Goal: Task Accomplishment & Management: Complete application form

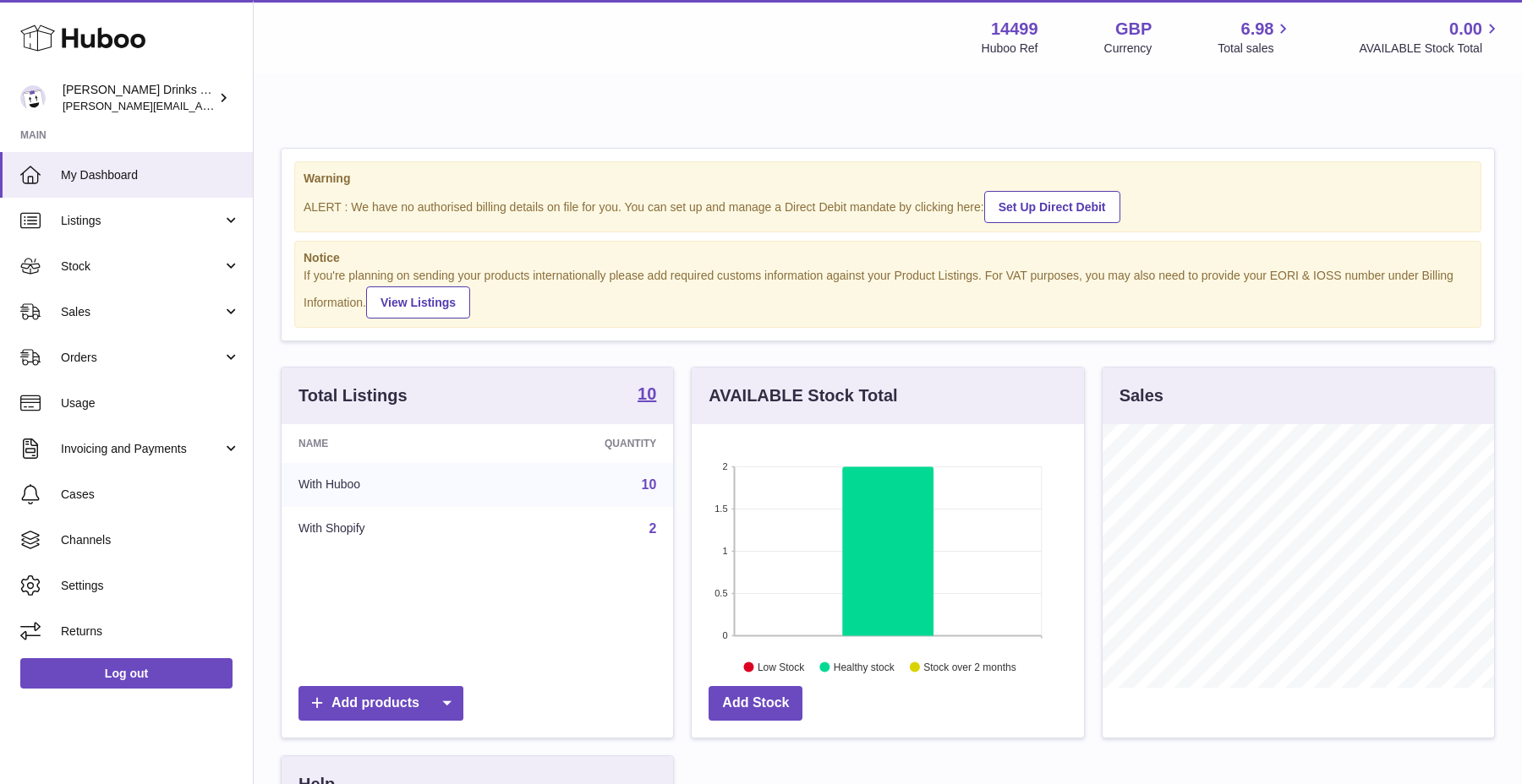
scroll to position [25, 0]
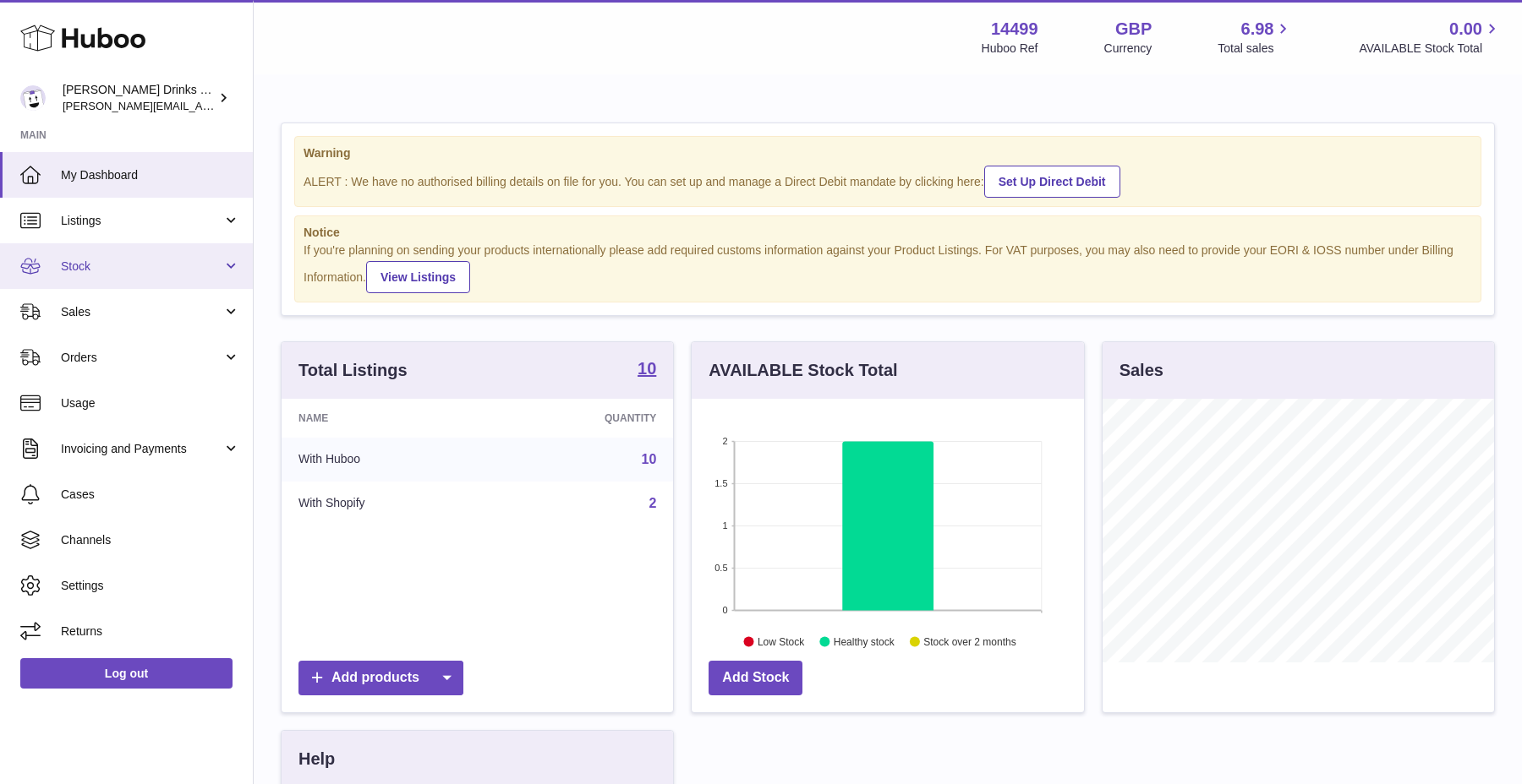
click at [141, 264] on span "Stock" at bounding box center [141, 267] width 161 height 16
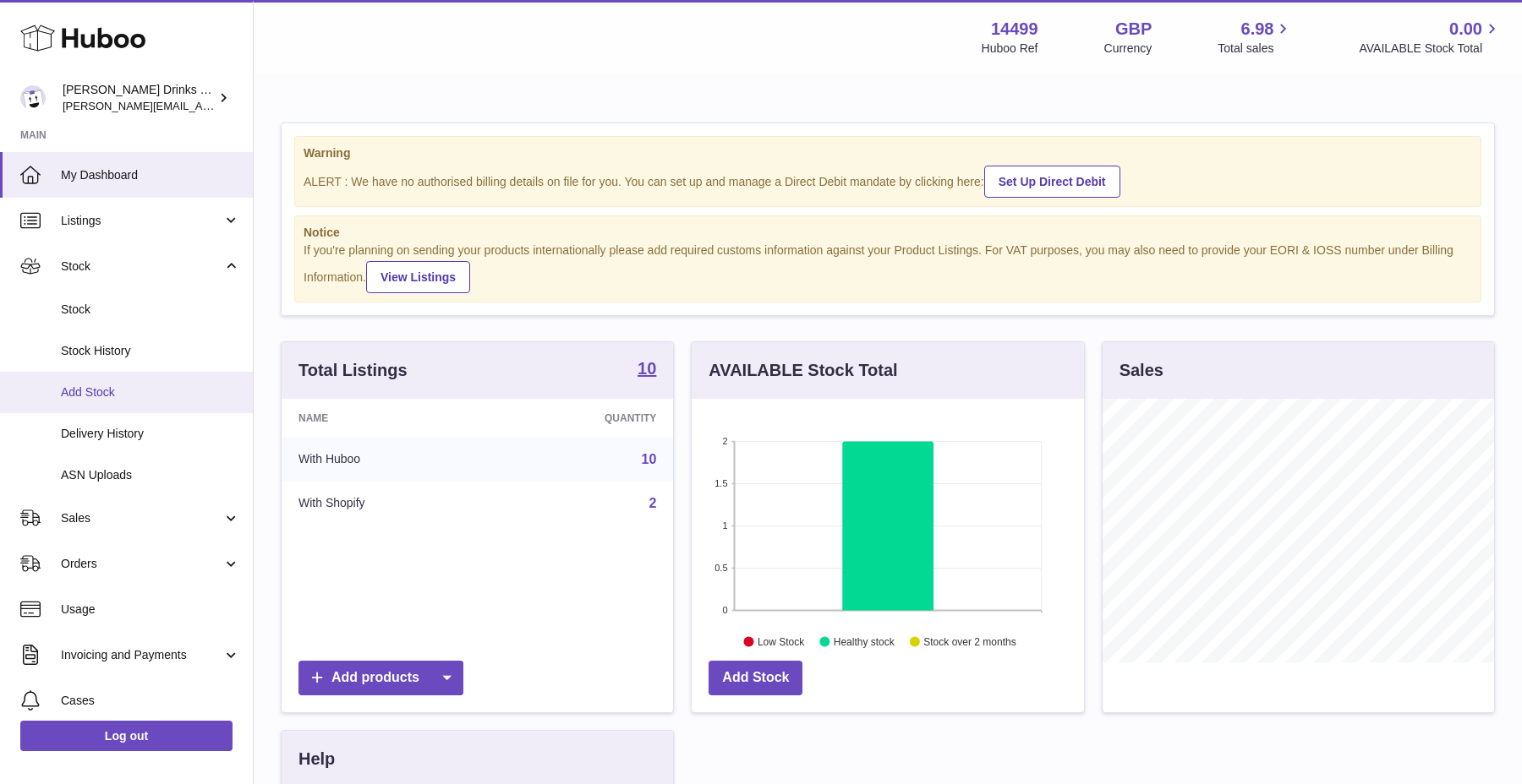
click at [136, 385] on span "Add Stock" at bounding box center [150, 392] width 179 height 16
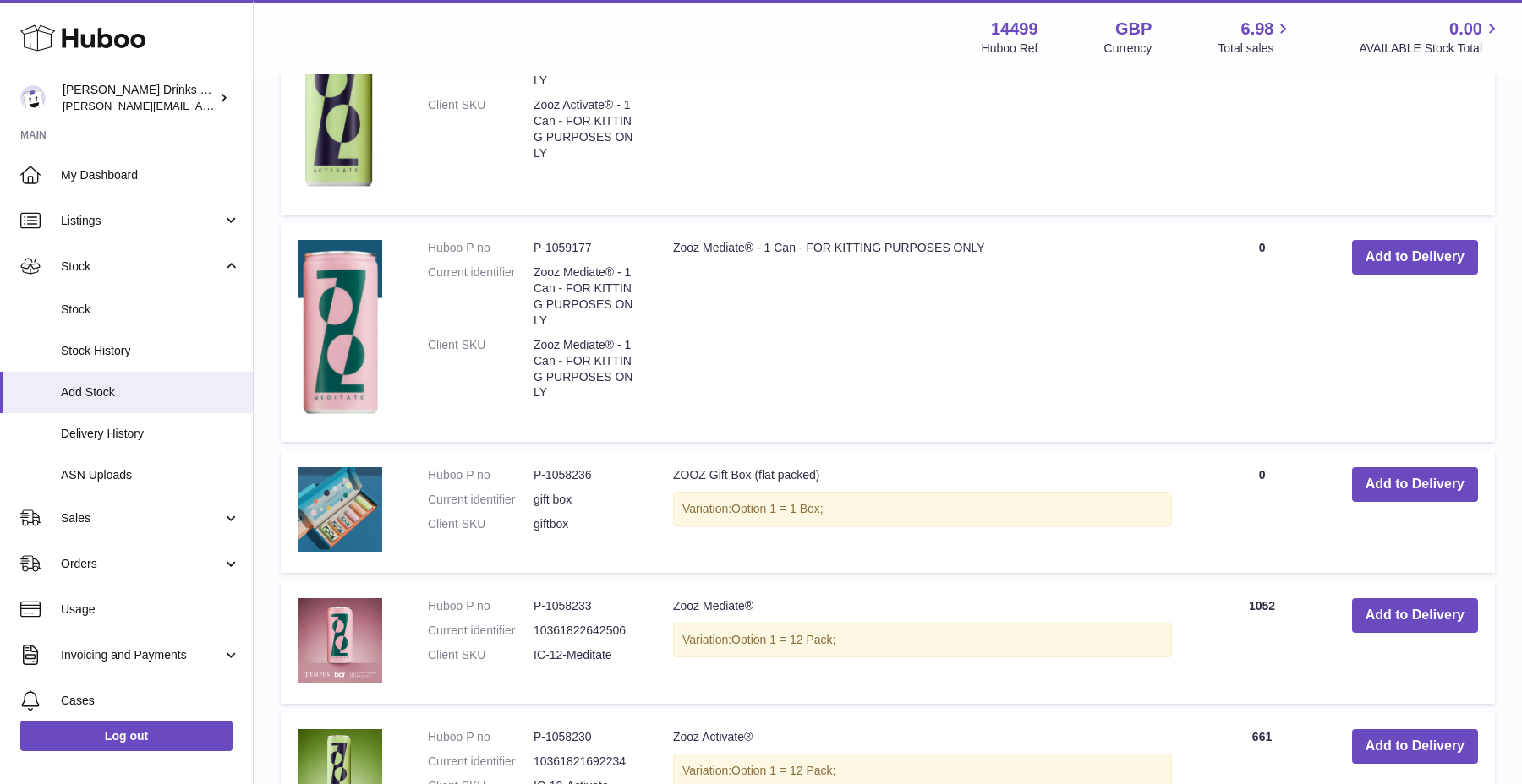
scroll to position [1011, 0]
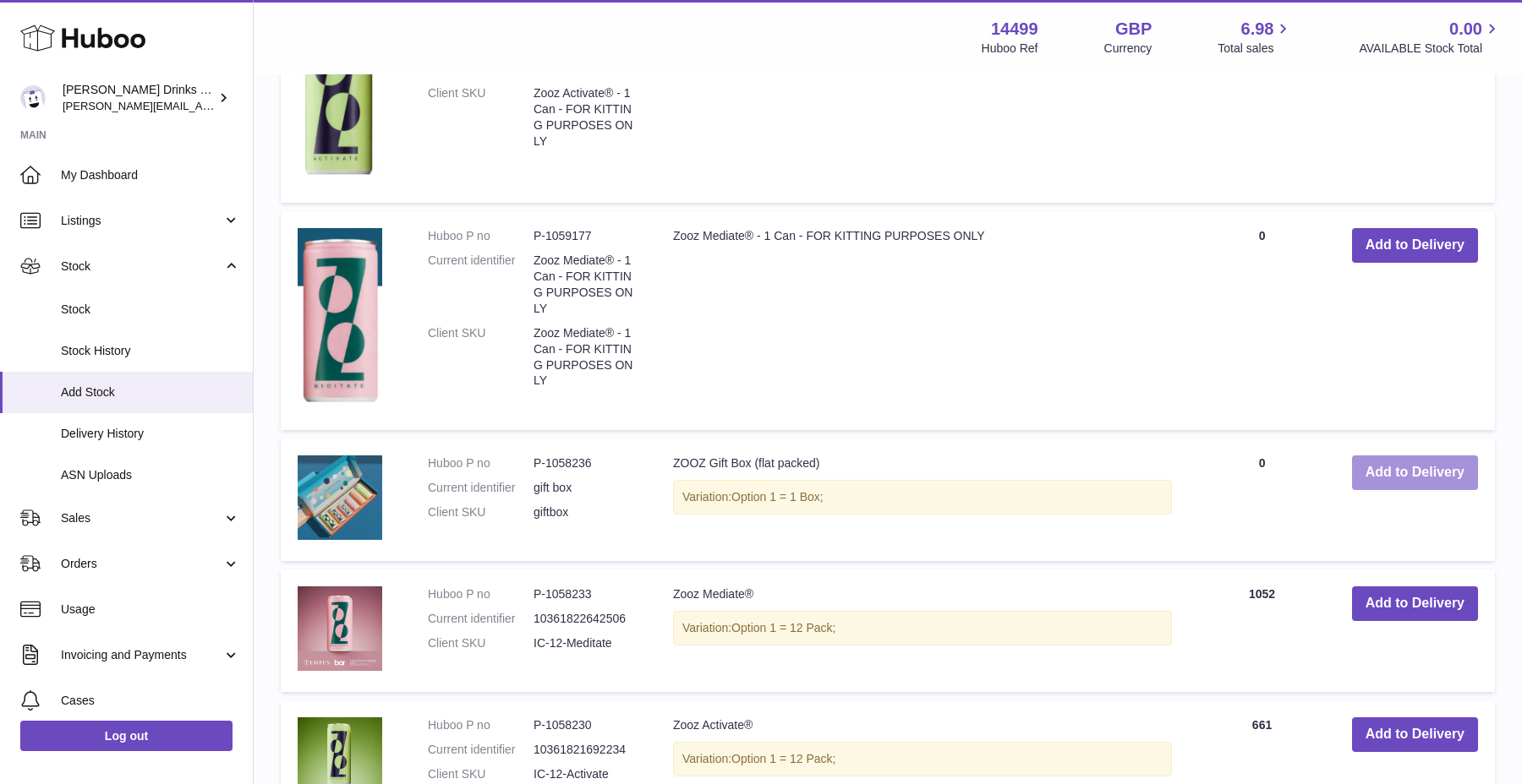
click at [1387, 456] on button "Add to Delivery" at bounding box center [1414, 473] width 126 height 35
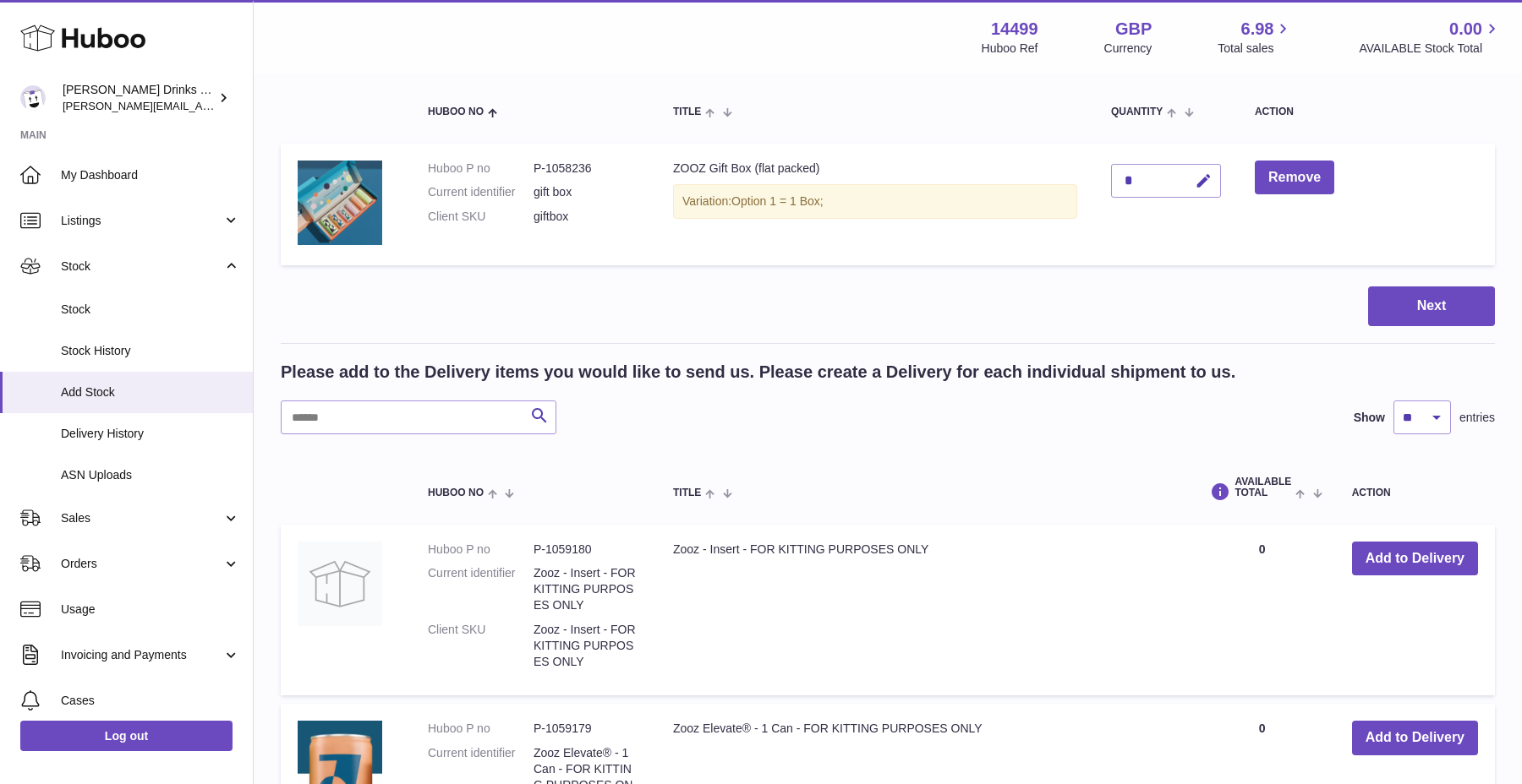
scroll to position [0, 0]
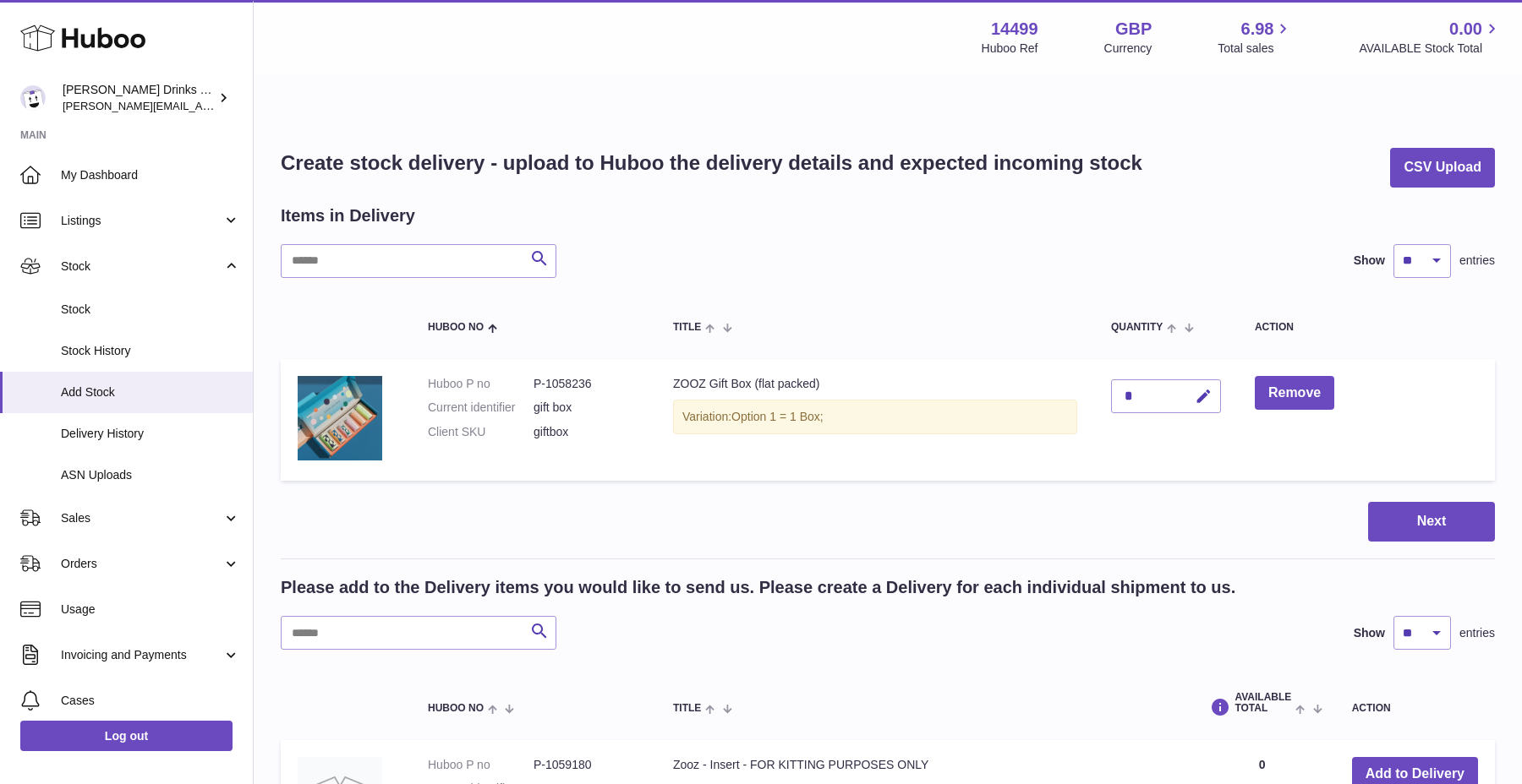
click at [1149, 379] on div "*" at bounding box center [1166, 396] width 109 height 34
click at [1196, 379] on button "button" at bounding box center [1201, 396] width 40 height 35
type input "****"
click at [1211, 389] on icon "submit" at bounding box center [1203, 396] width 15 height 15
click at [1401, 502] on button "Next" at bounding box center [1430, 522] width 126 height 40
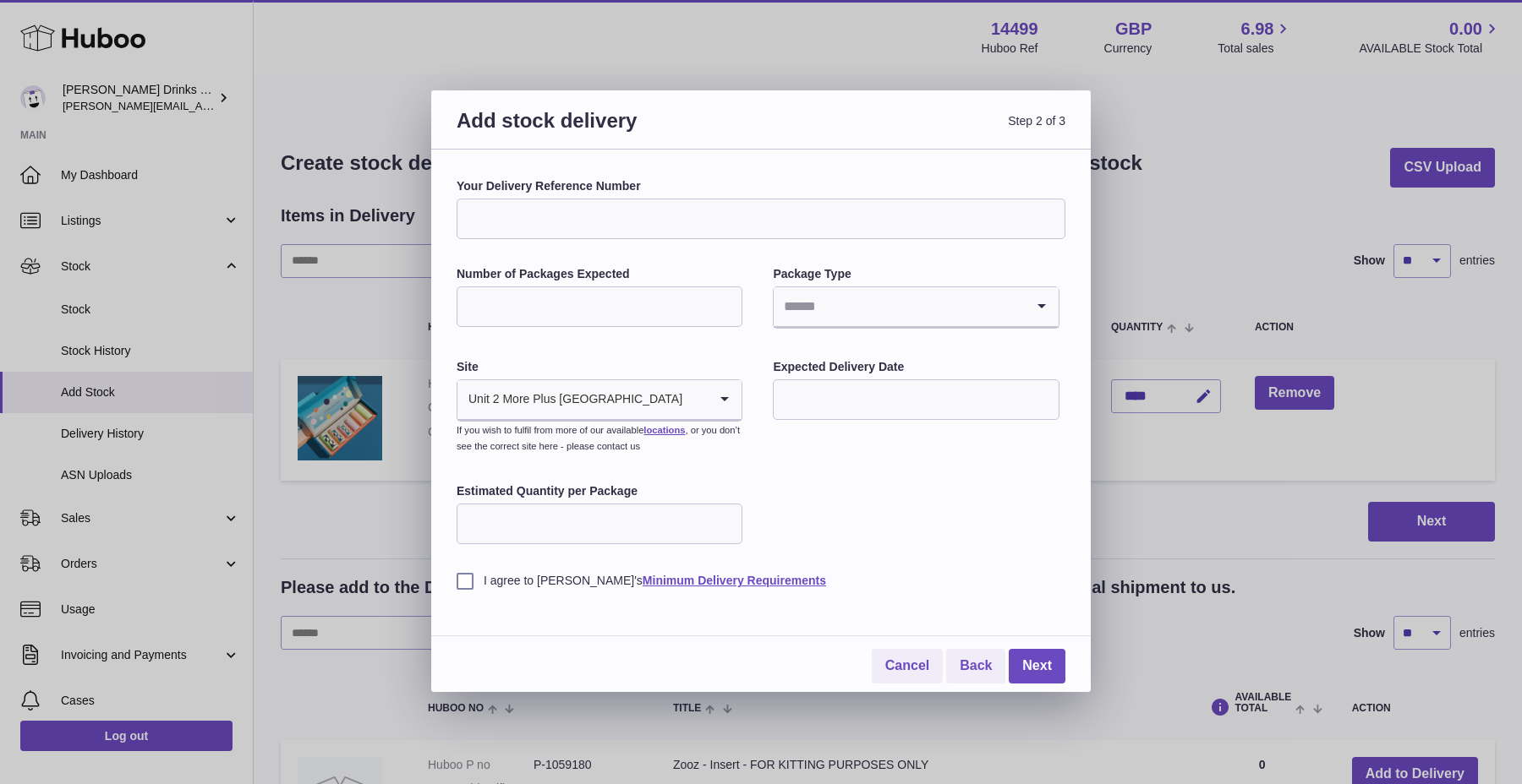
click at [717, 212] on input "Your Delivery Reference Number" at bounding box center [761, 219] width 609 height 41
type input "*"
type input "**********"
click at [604, 312] on input "Number of Packages Expected" at bounding box center [599, 306] width 286 height 41
type input "****"
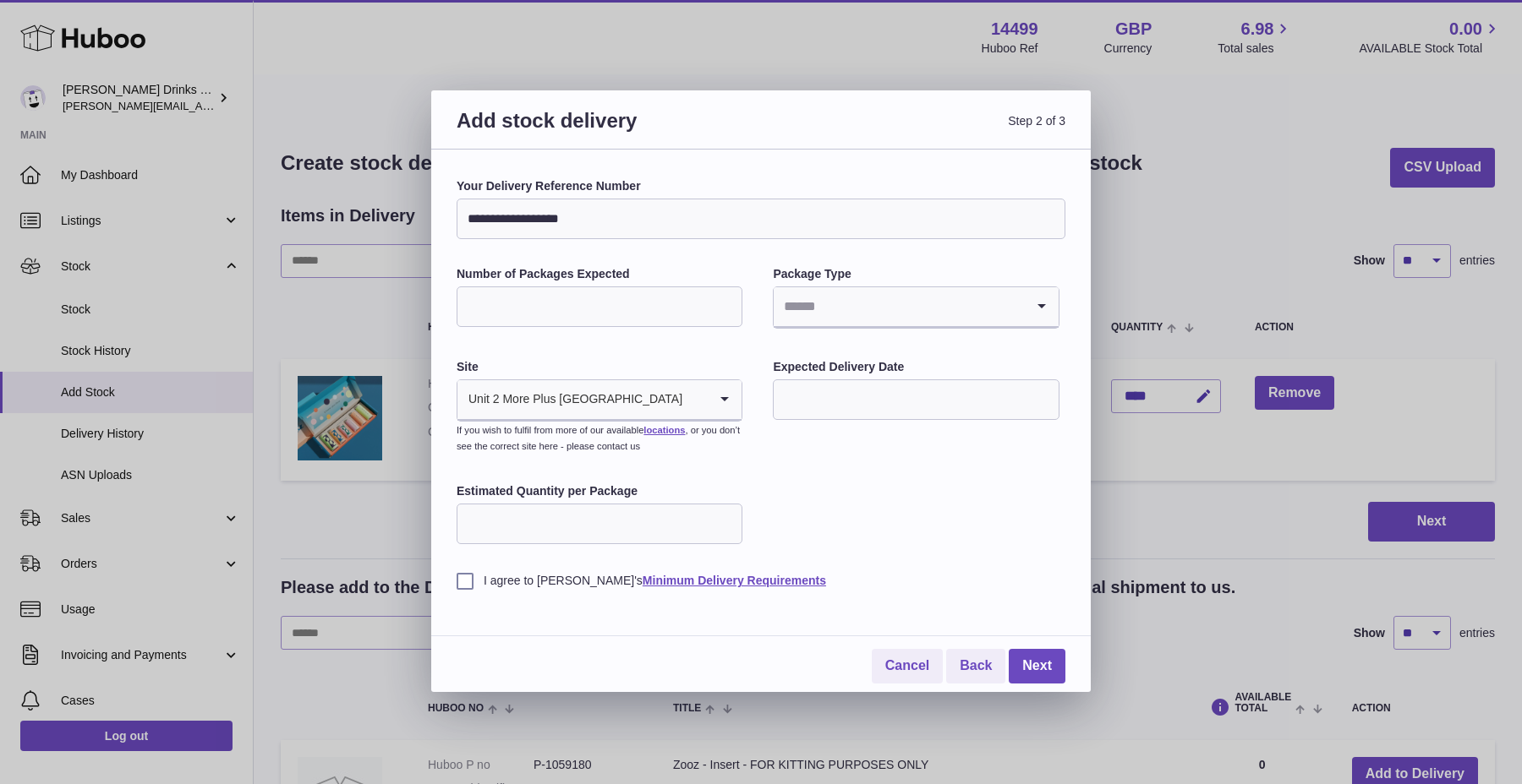
click at [864, 302] on input "Search for option" at bounding box center [898, 306] width 250 height 39
click at [929, 416] on li "Boxes" at bounding box center [916, 420] width 283 height 34
click at [914, 405] on input "text" at bounding box center [915, 399] width 286 height 41
click at [890, 547] on span "9" at bounding box center [901, 539] width 31 height 31
type input "**********"
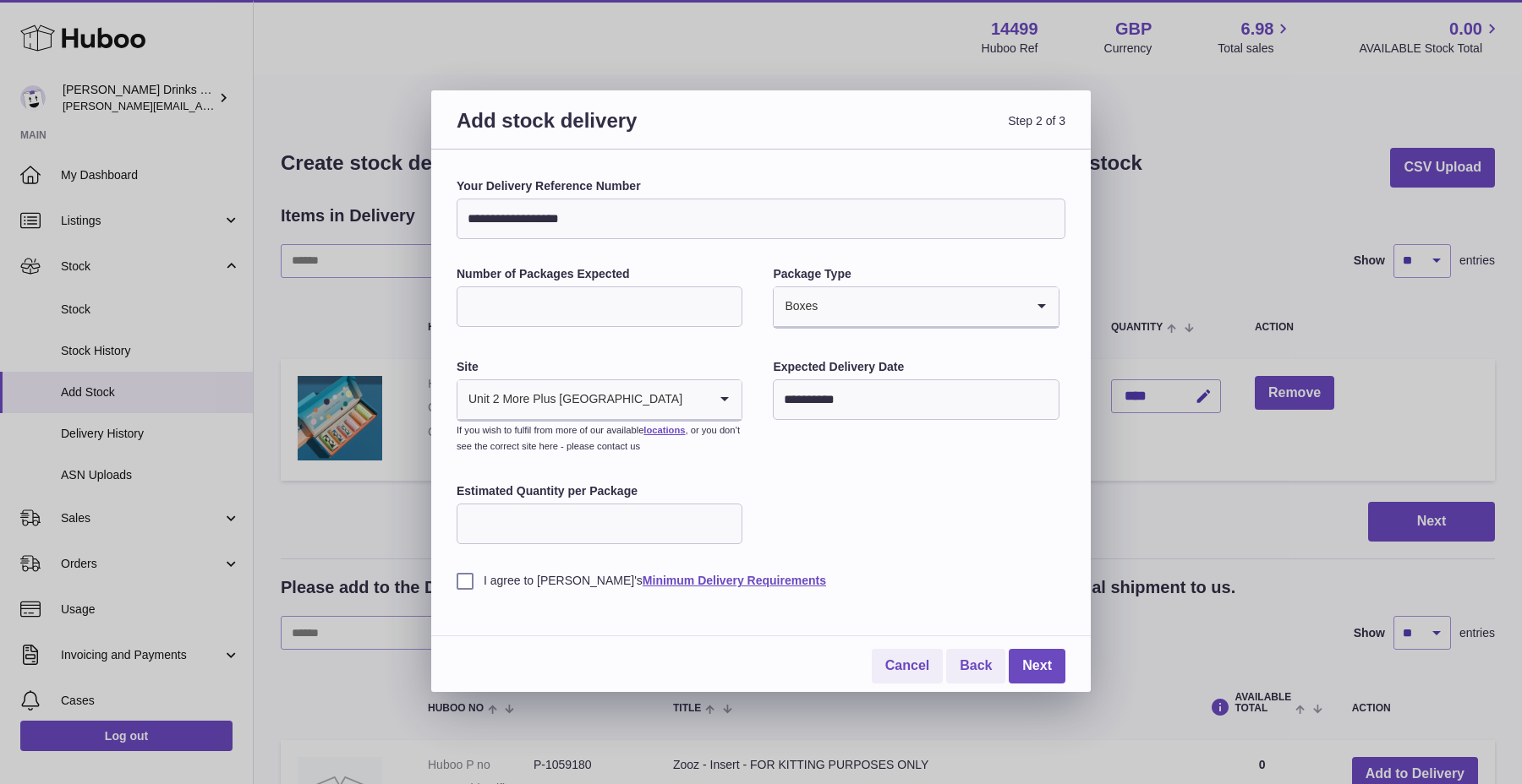
click at [665, 518] on input "Estimated Quantity per Package" at bounding box center [599, 523] width 286 height 41
type input "*"
click at [481, 588] on label "I agree to [PERSON_NAME]'s Minimum Delivery Requirements" at bounding box center [761, 581] width 609 height 16
click at [1027, 655] on link "Next" at bounding box center [1036, 666] width 57 height 35
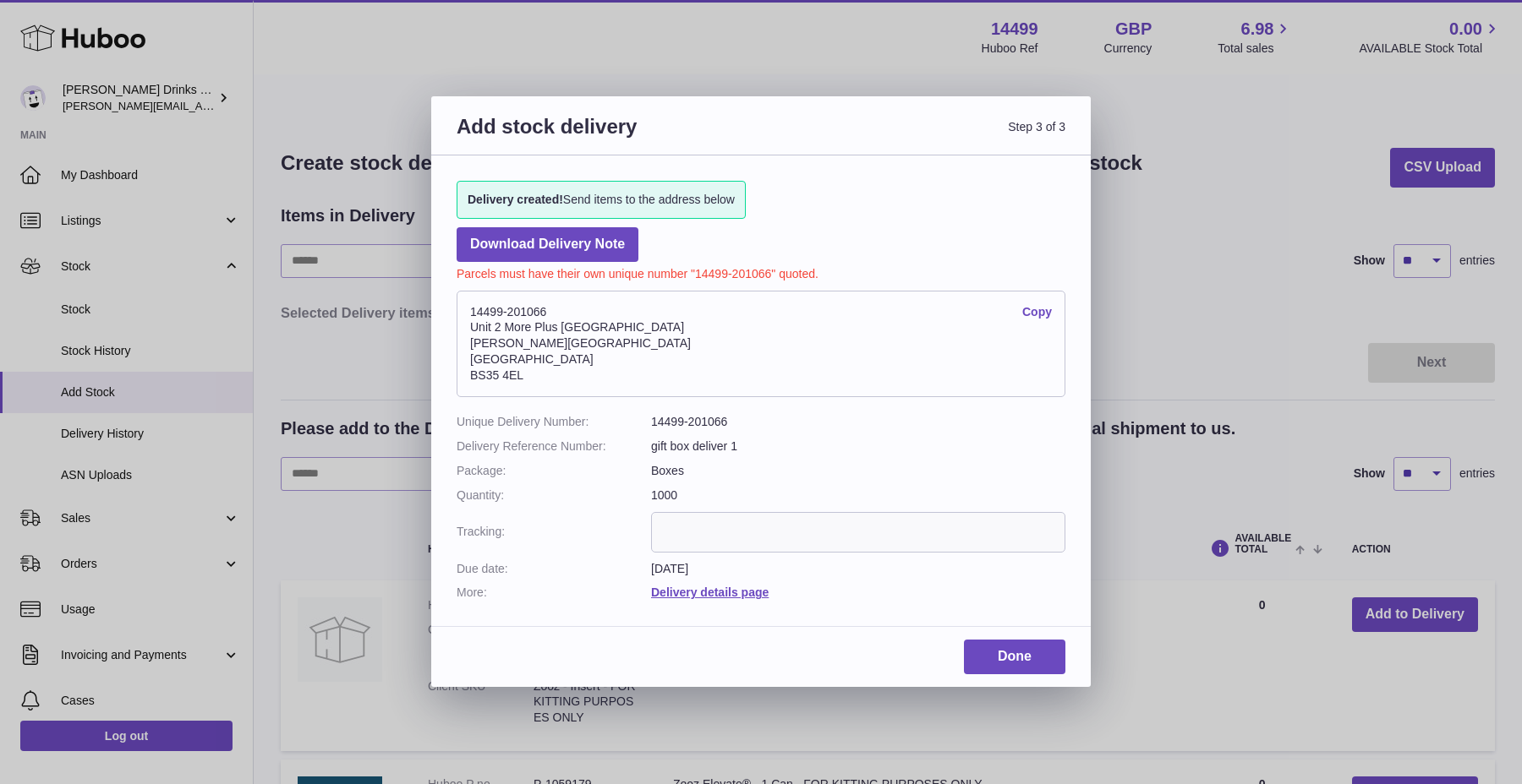
drag, startPoint x: 543, startPoint y: 390, endPoint x: 463, endPoint y: 302, distance: 118.9
click at [463, 302] on address "14499-201066 Copy [STREET_ADDRESS][PERSON_NAME]" at bounding box center [761, 343] width 609 height 106
copy address "14499-201066 Copy Unit 2 More Plus [GEOGRAPHIC_DATA][PERSON_NAME][STREET_ADDRES…"
click at [707, 521] on input "text" at bounding box center [858, 532] width 414 height 41
click at [981, 656] on link "Done" at bounding box center [1014, 657] width 102 height 35
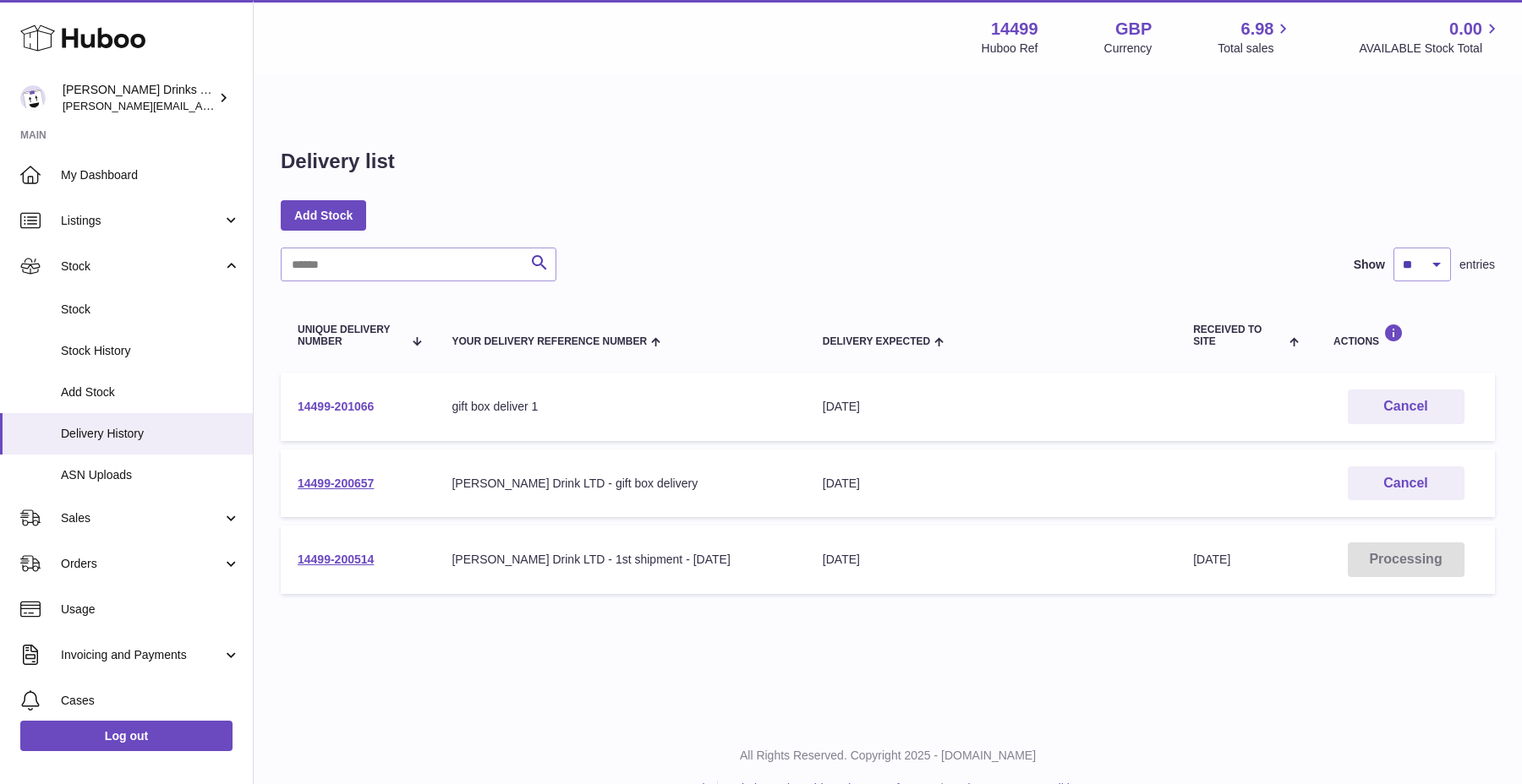
click at [344, 400] on link "14499-201066" at bounding box center [335, 407] width 76 height 14
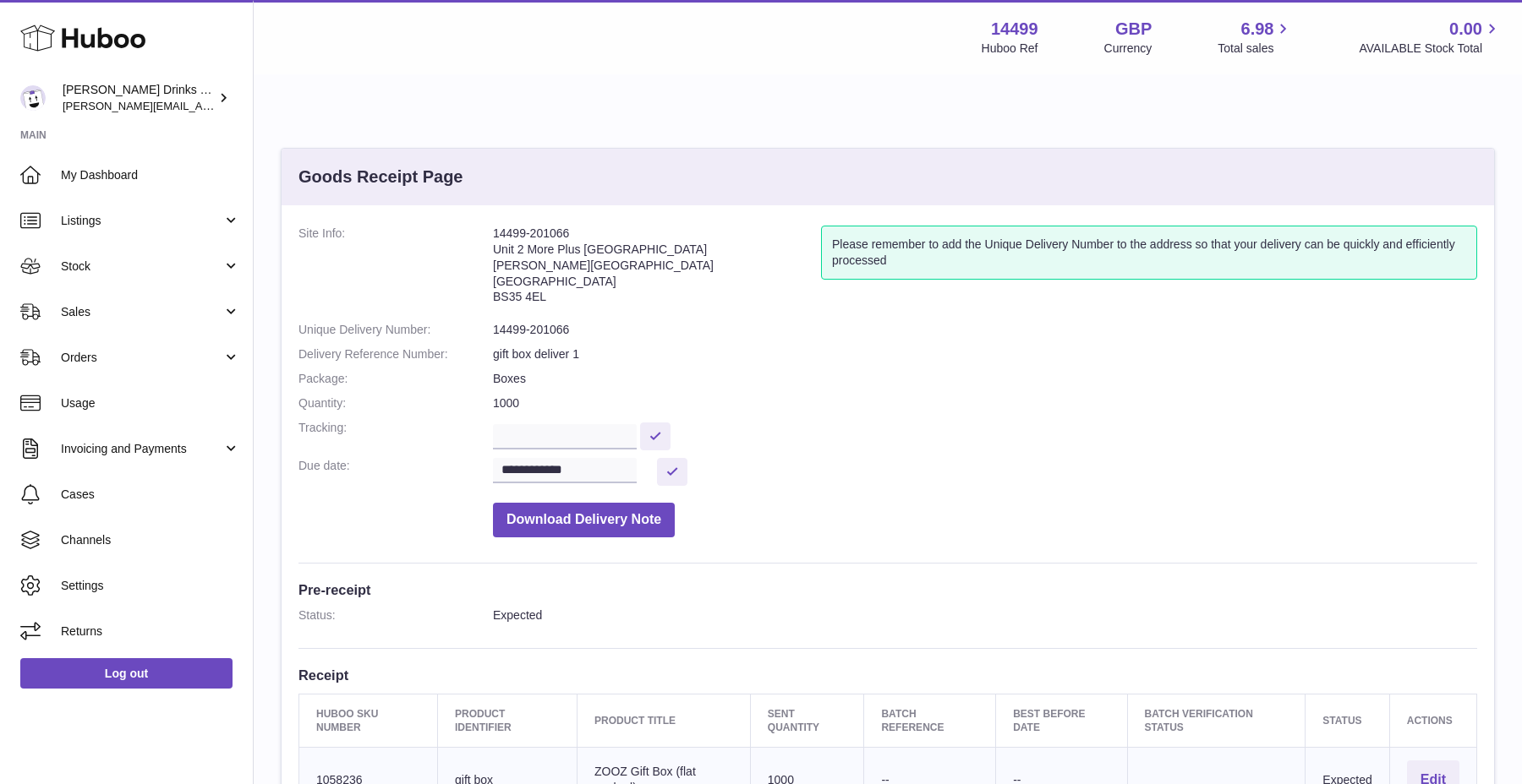
drag, startPoint x: 489, startPoint y: 192, endPoint x: 596, endPoint y: 188, distance: 107.1
click at [596, 226] on dl "**********" at bounding box center [888, 386] width 1179 height 320
copy dl "14499-201066"
